Goal: Find specific page/section: Locate a particular part of the current website

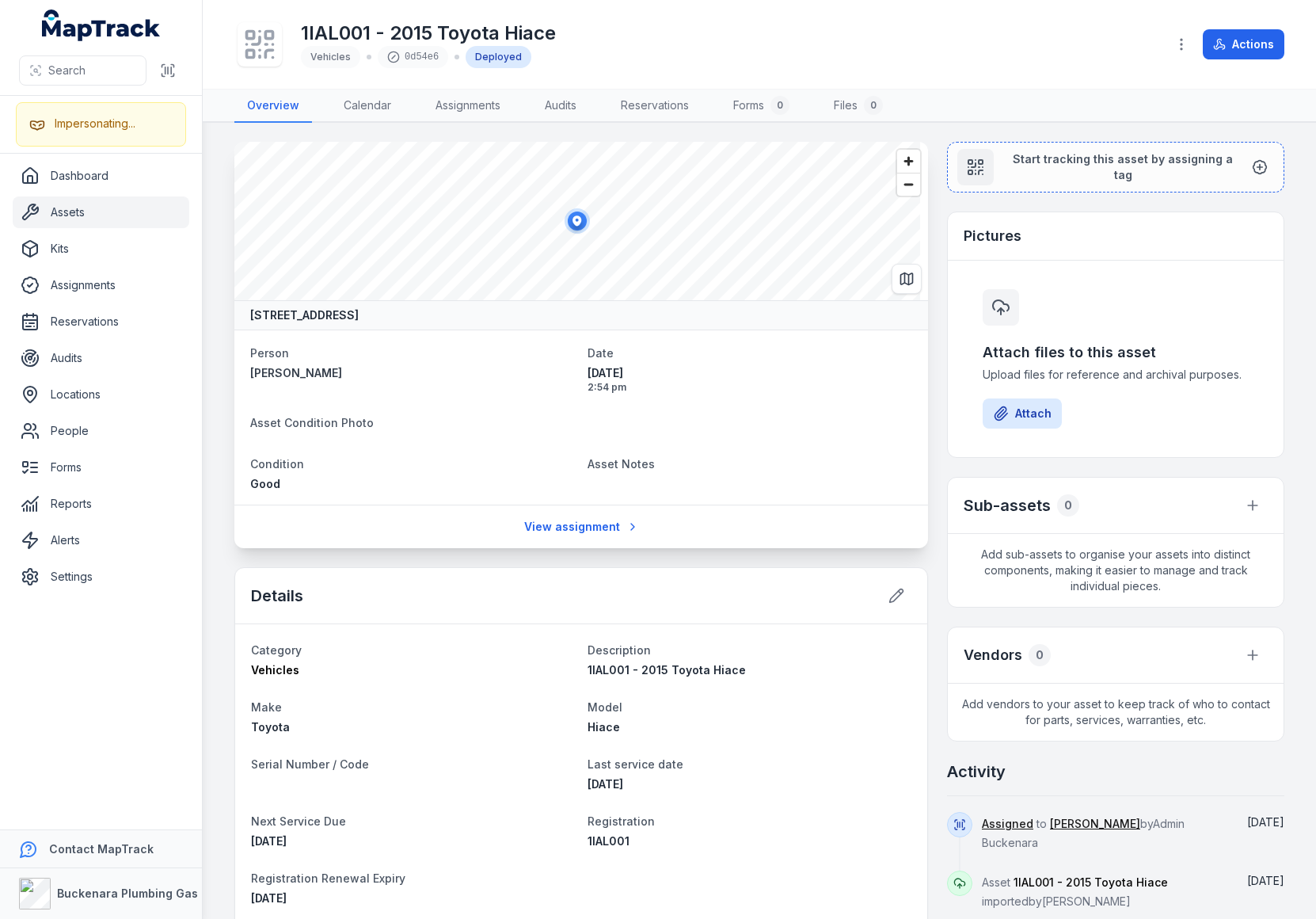
click at [928, 55] on div "1IAL001 - 2015 Toyota Hiace Vehicles 0d54e6 Deployed" at bounding box center [694, 44] width 919 height 50
click at [929, 38] on div "1IAL001 - 2015 Toyota Hiace Vehicles 0d54e6 Deployed" at bounding box center [694, 44] width 919 height 50
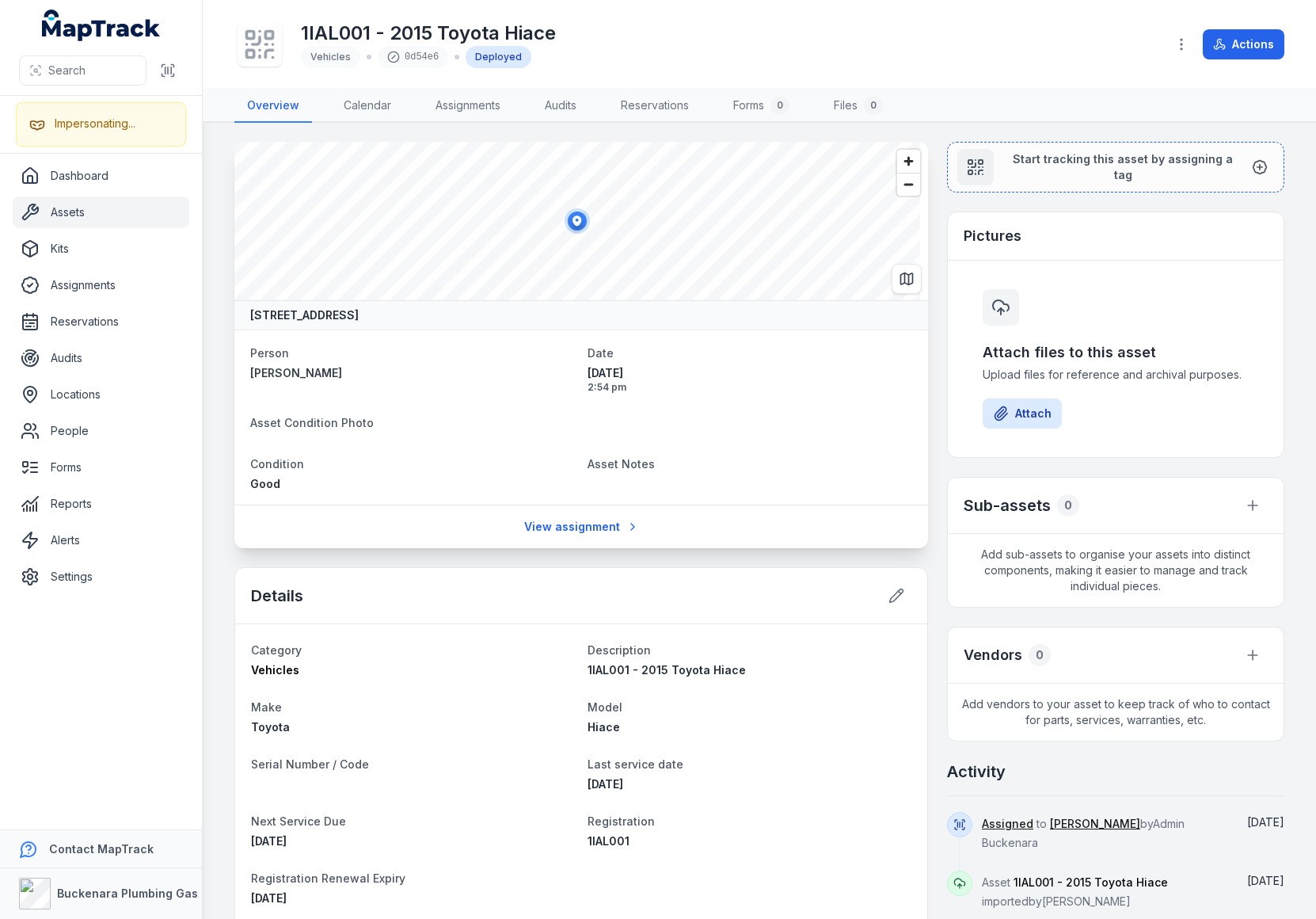
click at [929, 38] on div "1IAL001 - 2015 Toyota Hiace Vehicles 0d54e6 Deployed" at bounding box center [694, 44] width 919 height 50
click at [1033, 40] on div "1IAL001 - 2015 Toyota Hiace Vehicles 0d54e6 Deployed" at bounding box center [694, 44] width 919 height 50
click at [1113, 36] on div "1IAL001 - 2015 Toyota Hiace Vehicles 0d54e6 Deployed" at bounding box center [694, 44] width 919 height 50
click at [1111, 40] on div "1IAL001 - 2015 Toyota Hiace Vehicles 0d54e6 Deployed" at bounding box center [694, 44] width 919 height 50
click at [1076, 60] on div "1IAL001 - 2015 Toyota Hiace Vehicles 0d54e6 Deployed" at bounding box center [694, 44] width 919 height 50
